Goal: Transaction & Acquisition: Purchase product/service

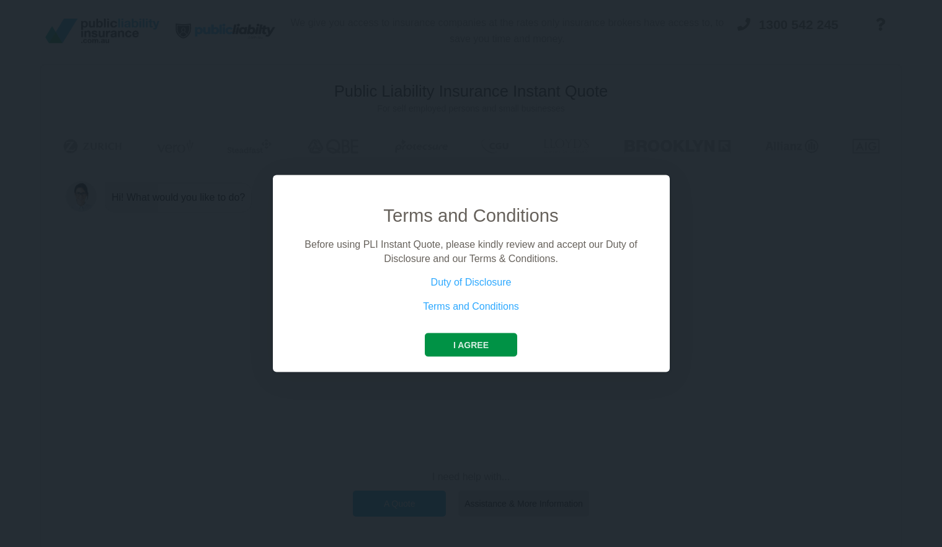
click at [467, 343] on button "I agree" at bounding box center [471, 346] width 92 height 24
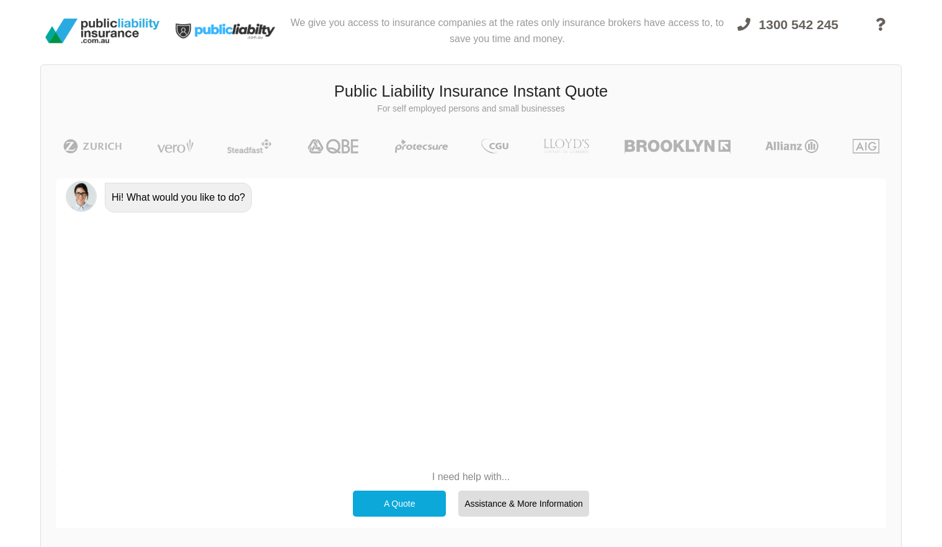
click at [404, 501] on div "A Quote" at bounding box center [399, 504] width 93 height 26
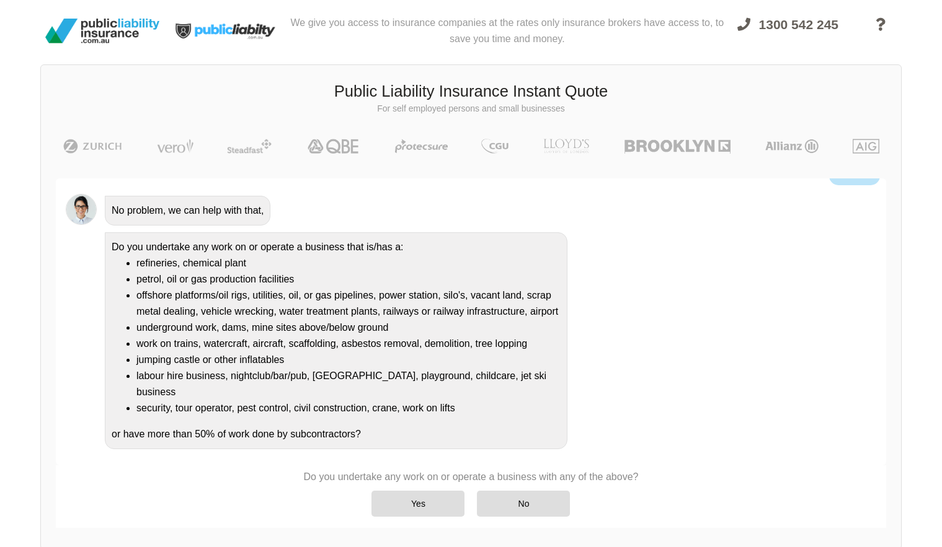
scroll to position [90, 0]
click at [445, 505] on div "Yes" at bounding box center [417, 504] width 93 height 26
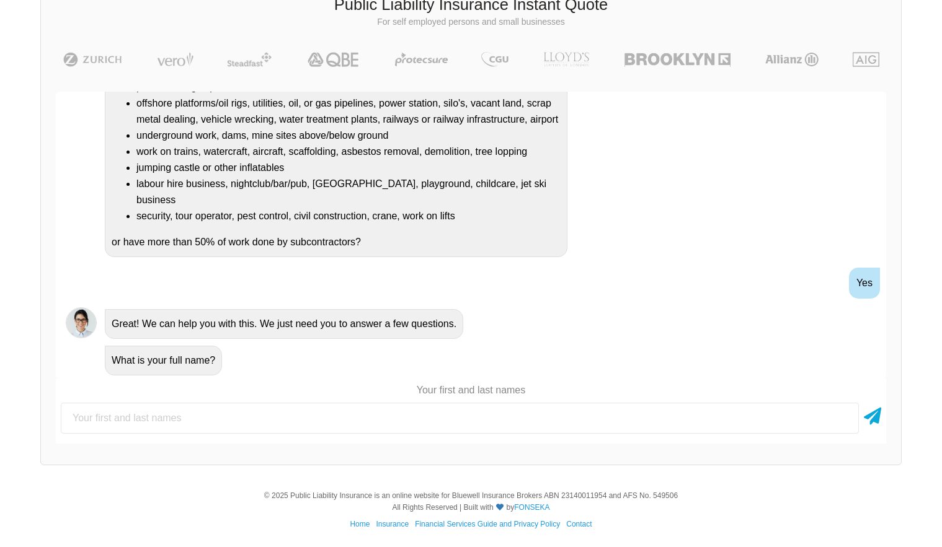
scroll to position [86, 0]
type input "[PERSON_NAME]"
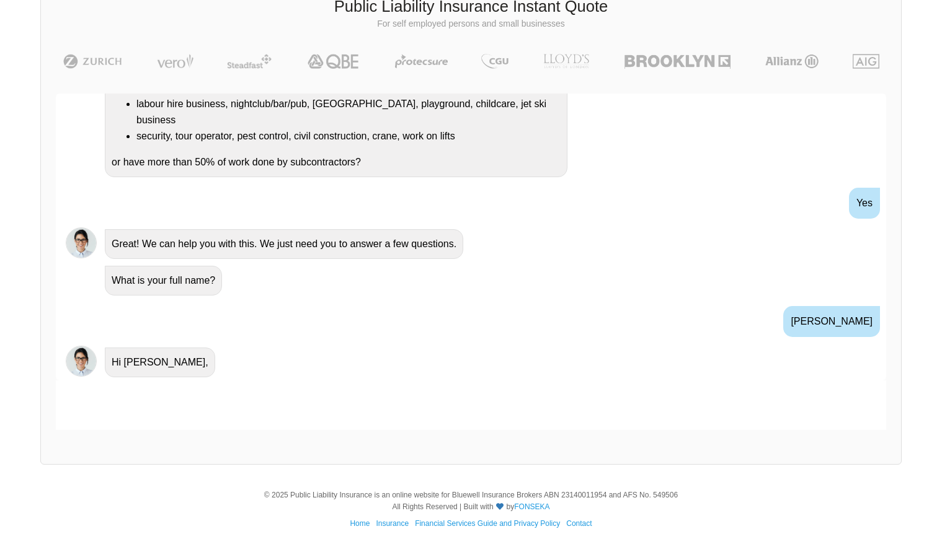
scroll to position [345, 0]
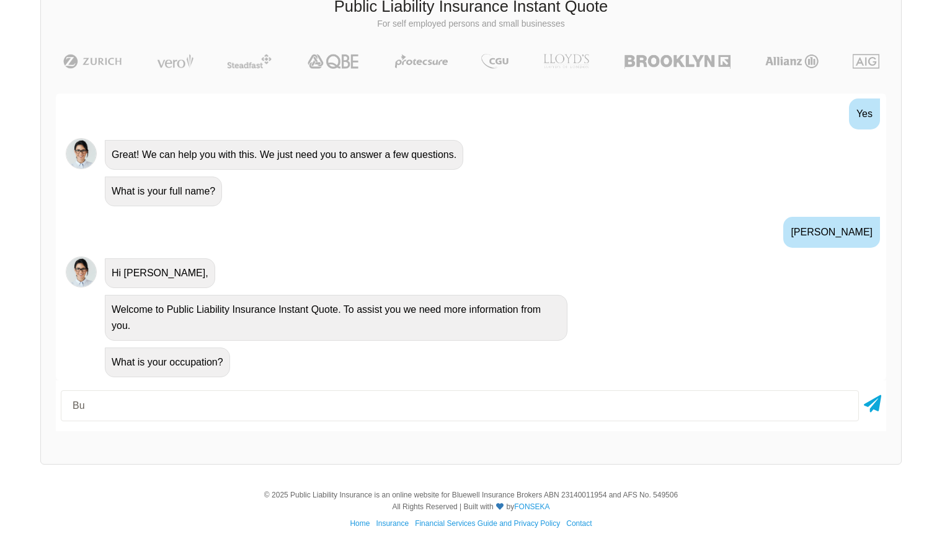
type input "B"
type input "A builder"
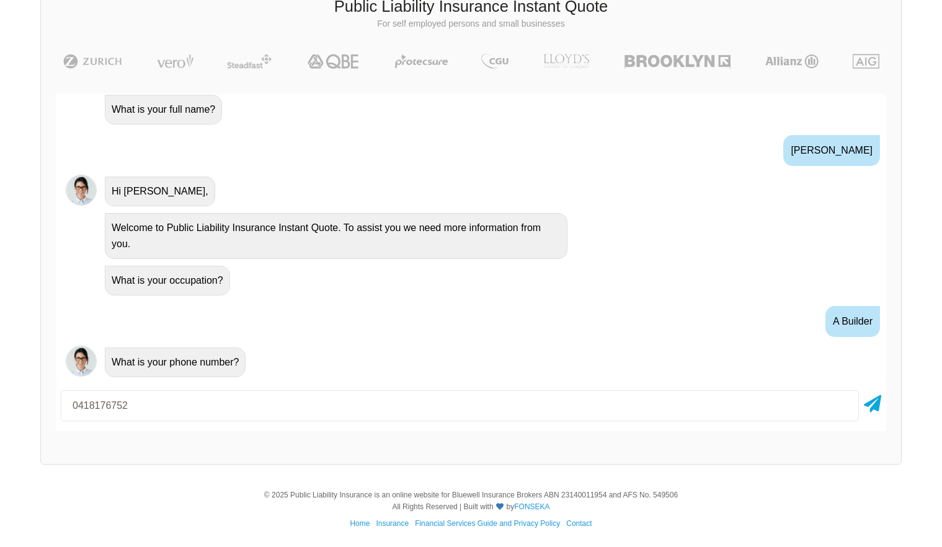
type input "0418176752"
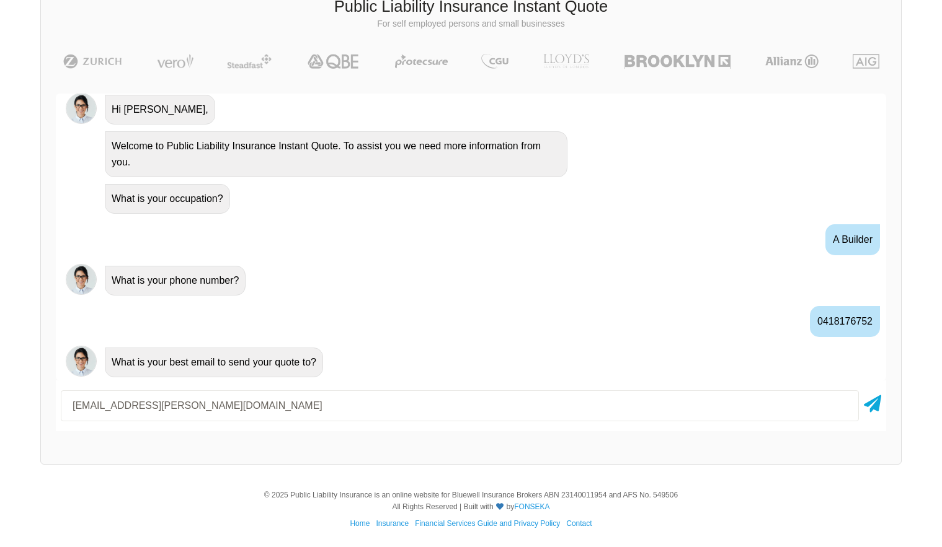
type input "[EMAIL_ADDRESS][PERSON_NAME][DOMAIN_NAME]"
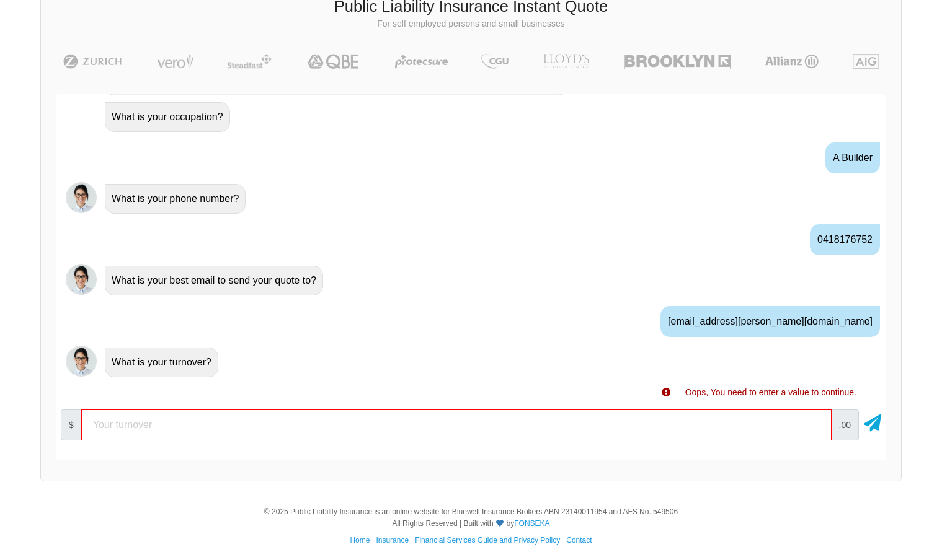
drag, startPoint x: 304, startPoint y: 431, endPoint x: 78, endPoint y: 422, distance: 226.5
click at [78, 422] on div "$ .00" at bounding box center [471, 425] width 830 height 41
type input "150000"
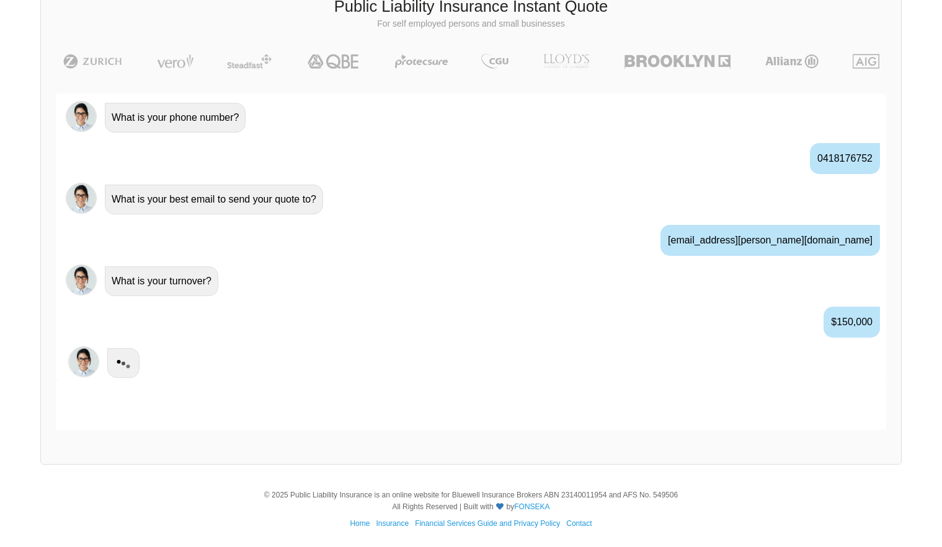
scroll to position [673, 0]
type input "3114"
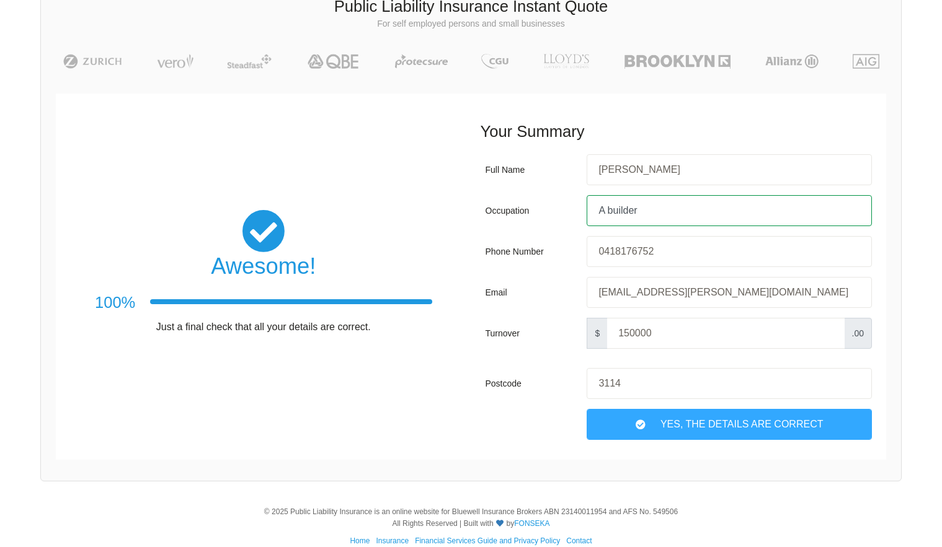
click at [621, 208] on input "A builder" at bounding box center [729, 210] width 285 height 31
click at [603, 209] on input "A builder" at bounding box center [729, 210] width 285 height 31
drag, startPoint x: 607, startPoint y: 209, endPoint x: 575, endPoint y: 207, distance: 31.7
click at [575, 207] on div "Occupation A builder" at bounding box center [678, 210] width 397 height 41
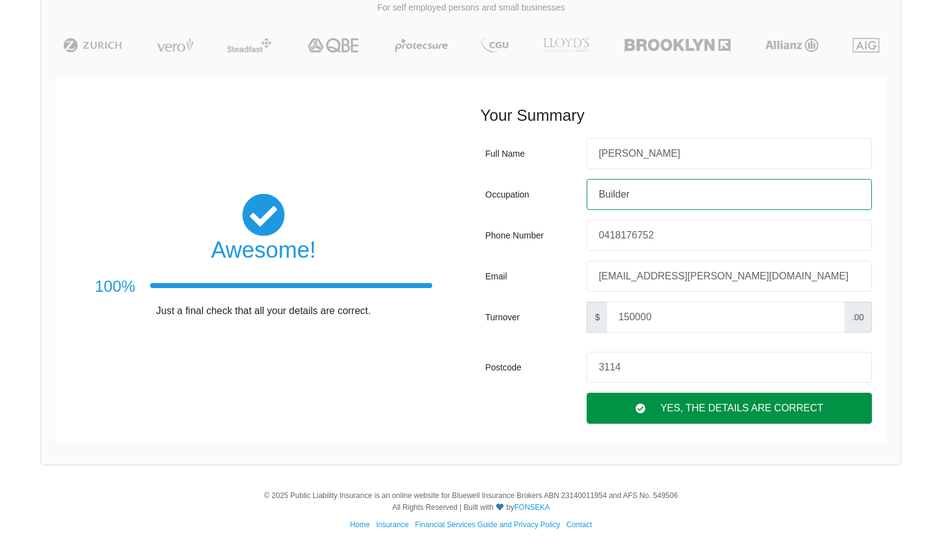
scroll to position [100, 0]
type input "Builder"
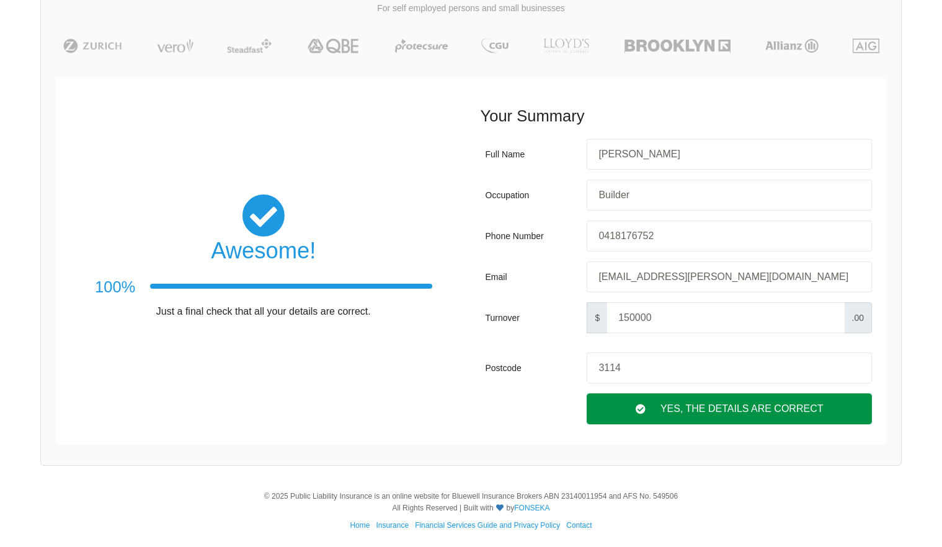
click at [709, 412] on div "Yes, The Details are correct" at bounding box center [729, 409] width 285 height 31
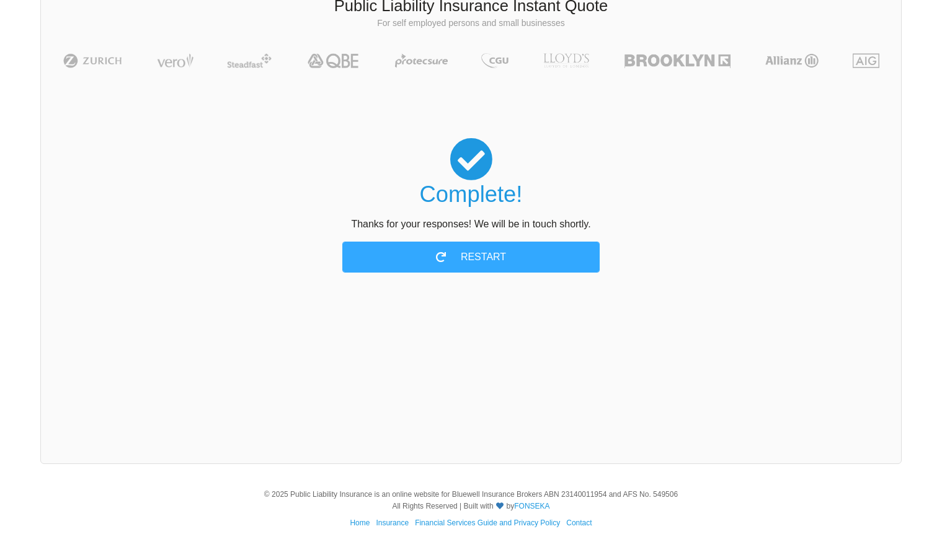
scroll to position [85, 0]
